Goal: Task Accomplishment & Management: Manage account settings

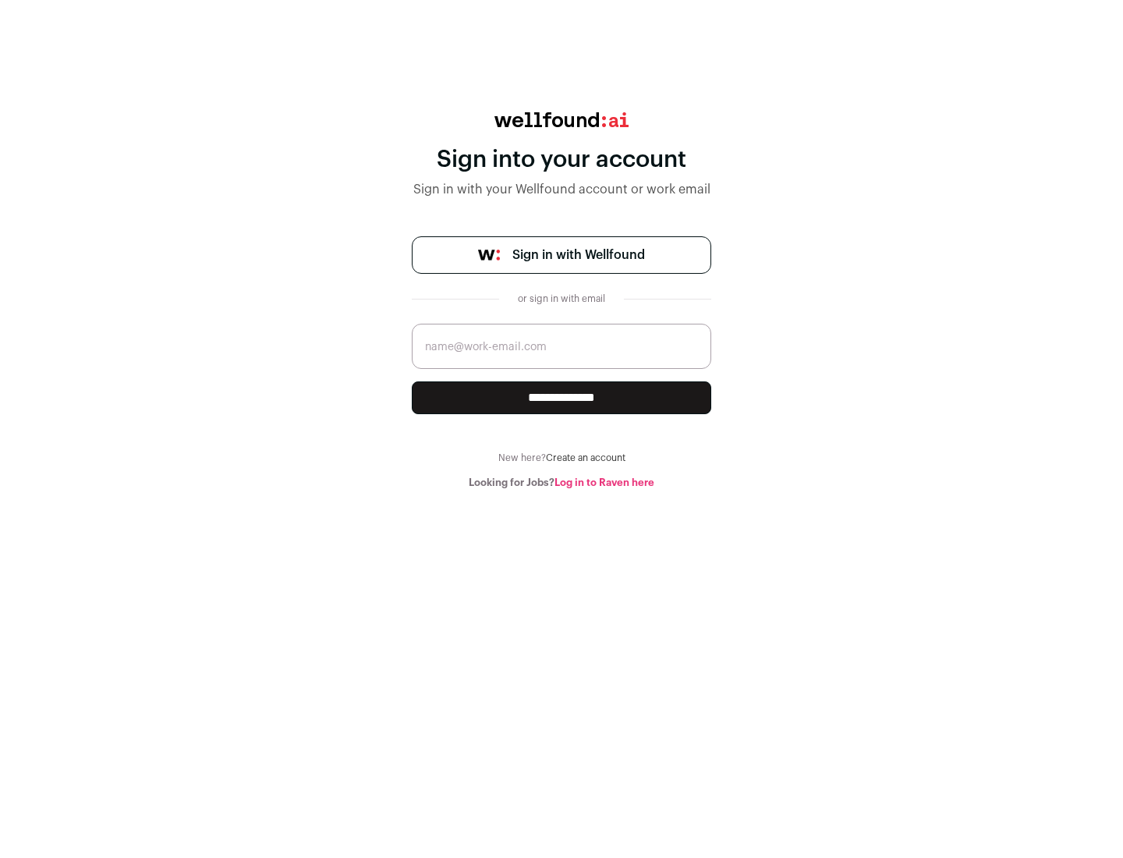
click at [578, 255] on span "Sign in with Wellfound" at bounding box center [578, 255] width 133 height 19
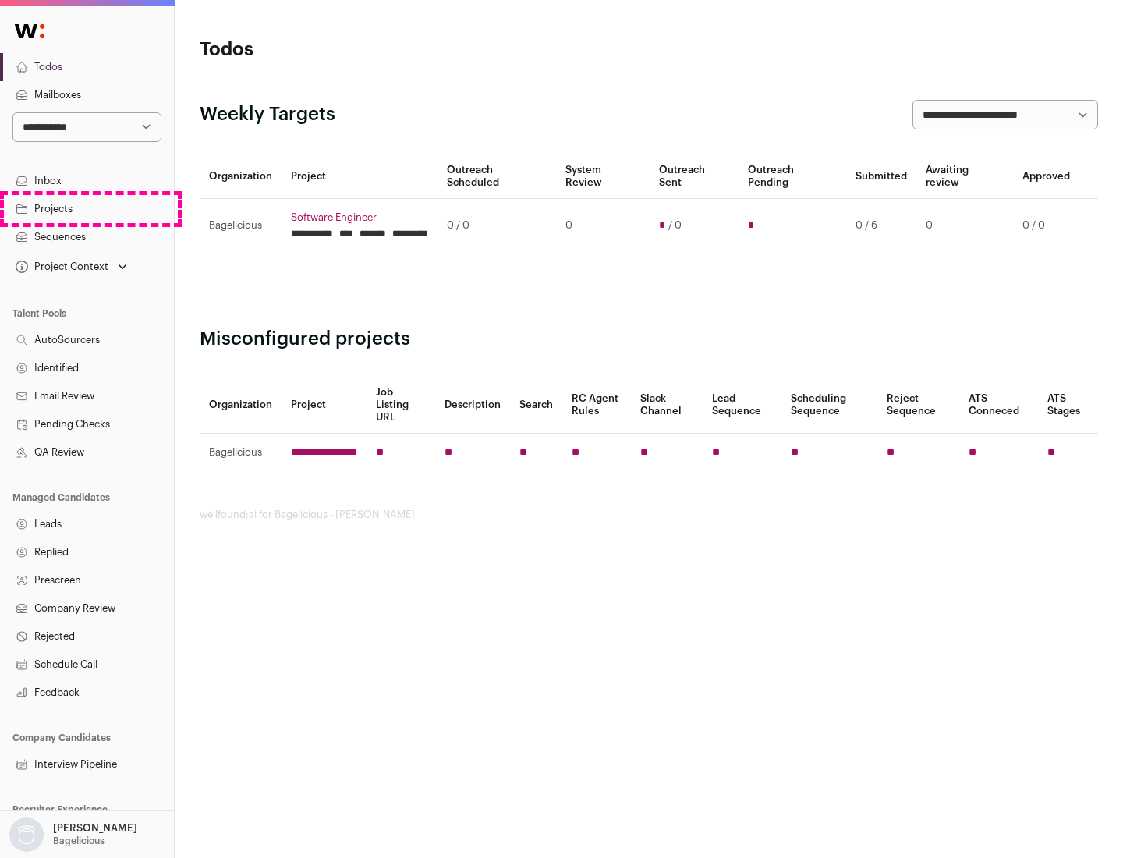
click at [87, 208] on link "Projects" at bounding box center [87, 209] width 174 height 28
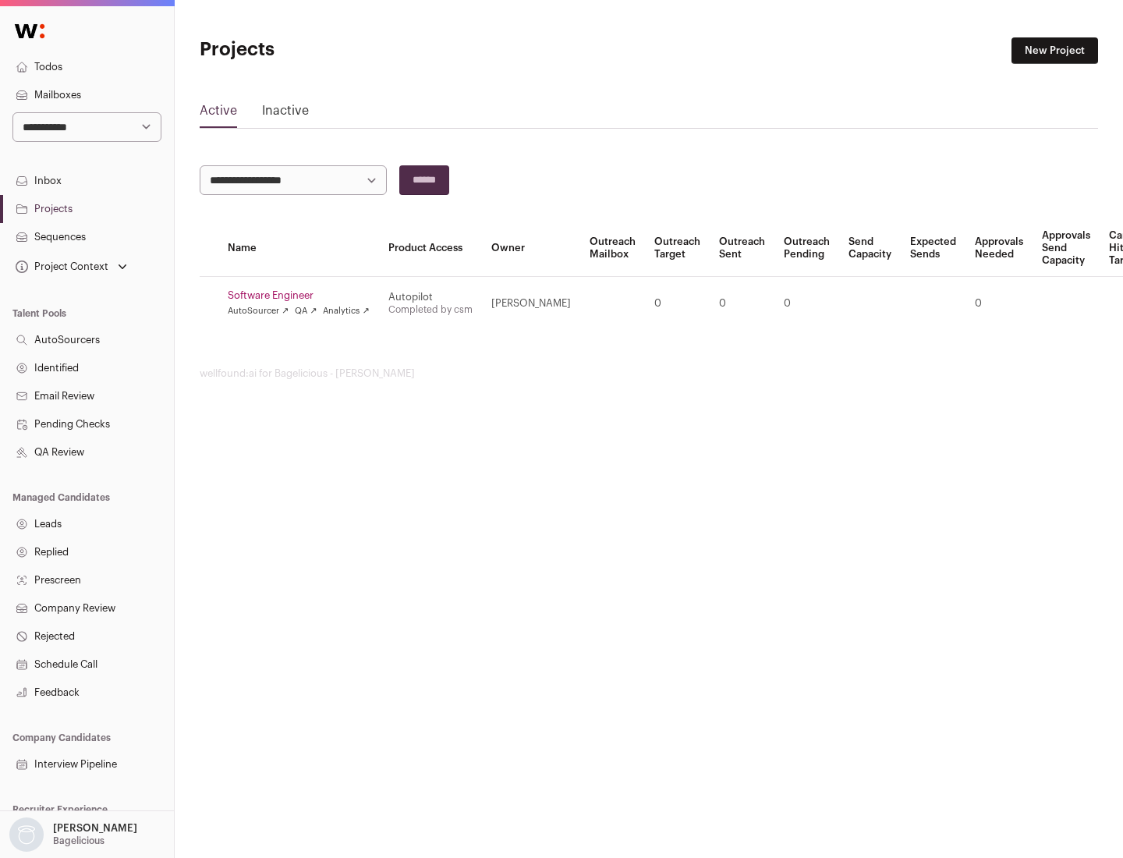
click at [303, 295] on link "Software Engineer" at bounding box center [299, 295] width 142 height 12
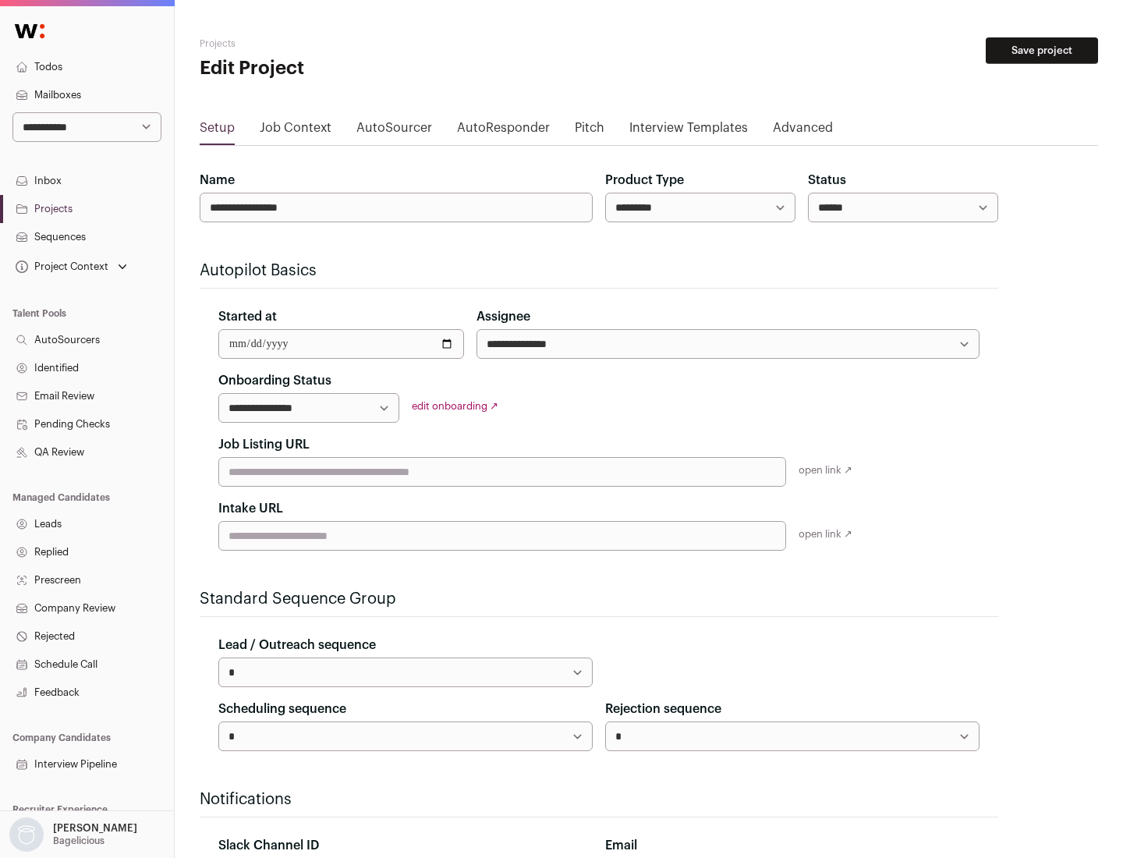
click at [1042, 51] on button "Save project" at bounding box center [1041, 50] width 112 height 27
